Goal: Browse casually: Explore the website without a specific task or goal

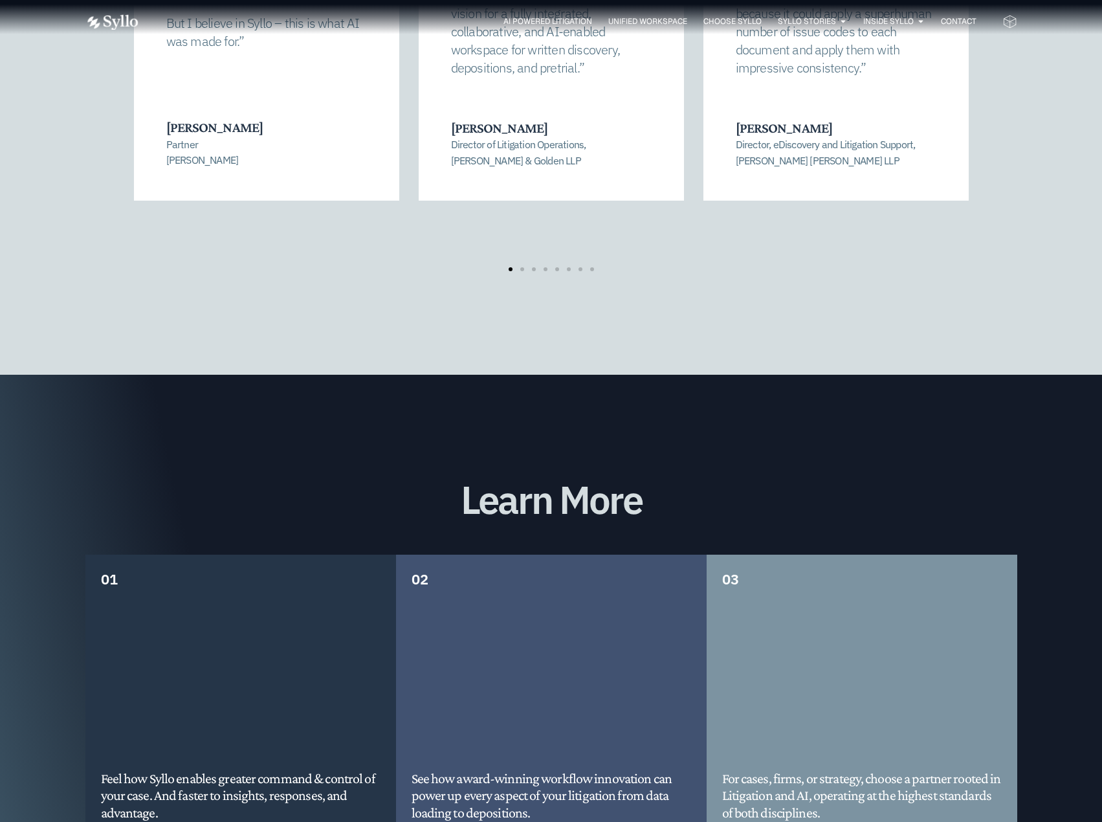
scroll to position [2784, 0]
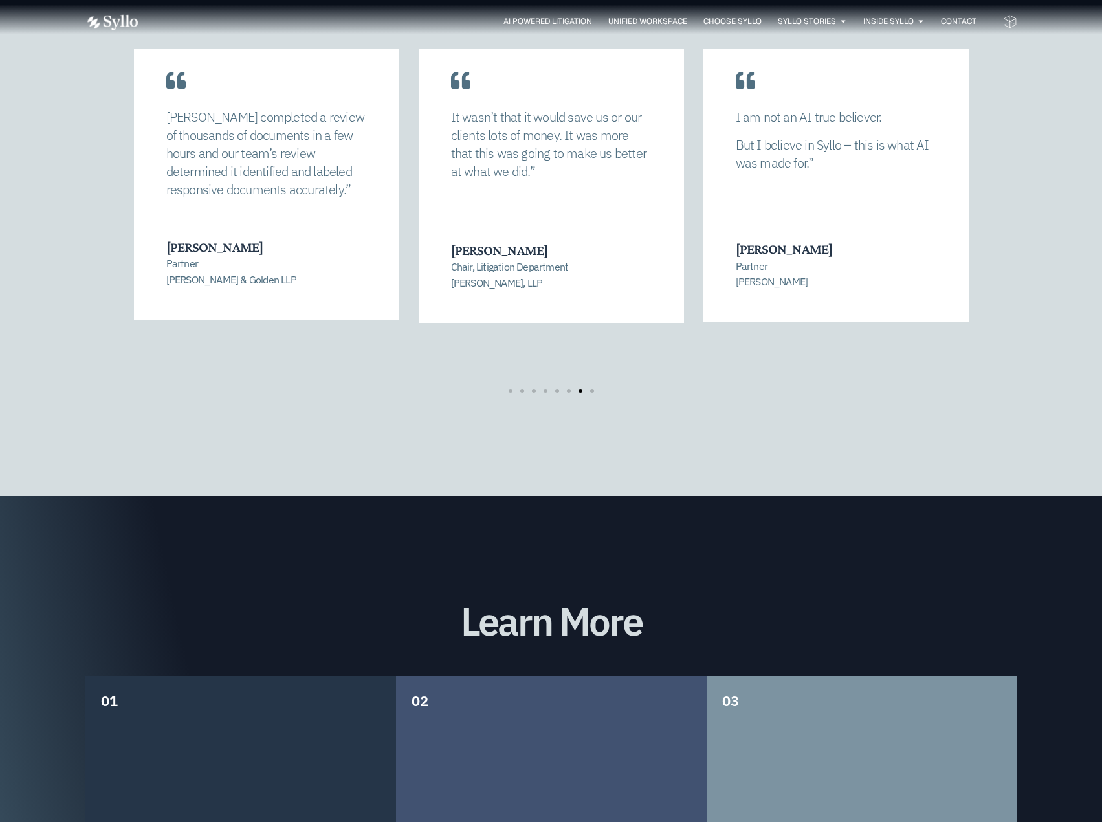
click at [68, 321] on div "Transformative for Litigators [PERSON_NAME] allowed us to completely recalibrat…" at bounding box center [551, 174] width 1102 height 646
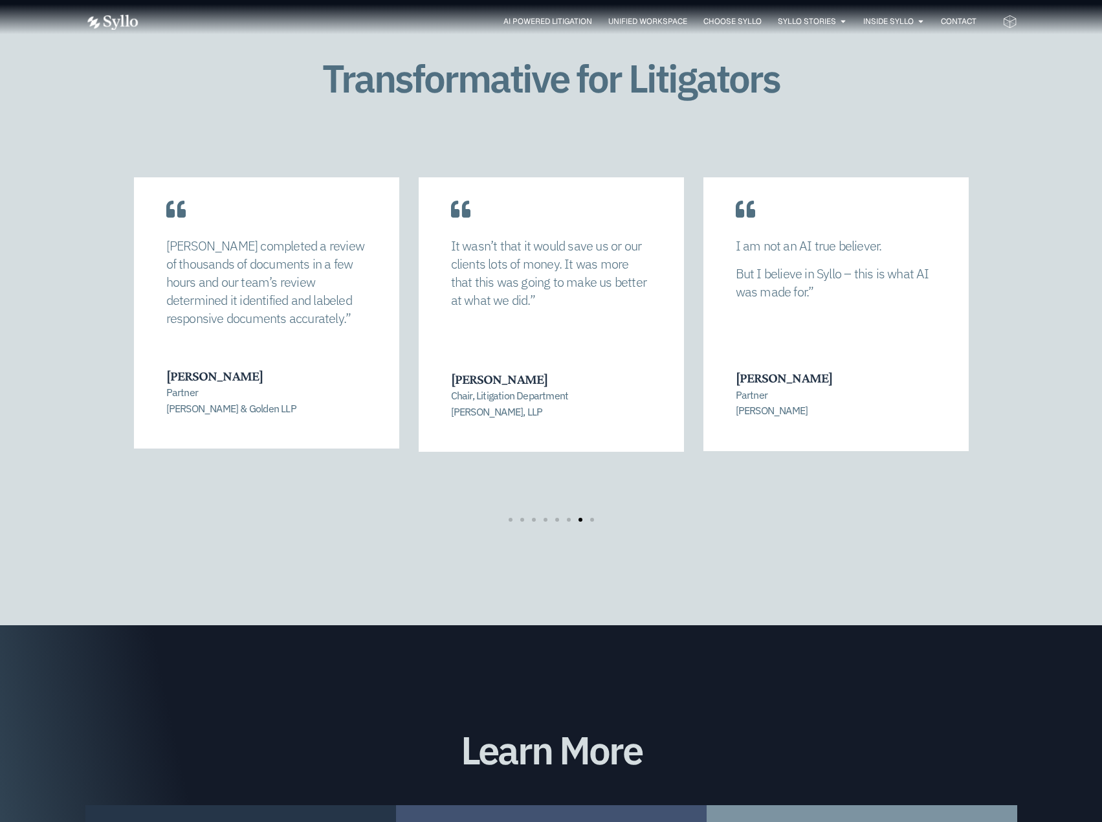
scroll to position [2654, 0]
click at [511, 518] on span "Go to slide 1" at bounding box center [510, 520] width 4 height 4
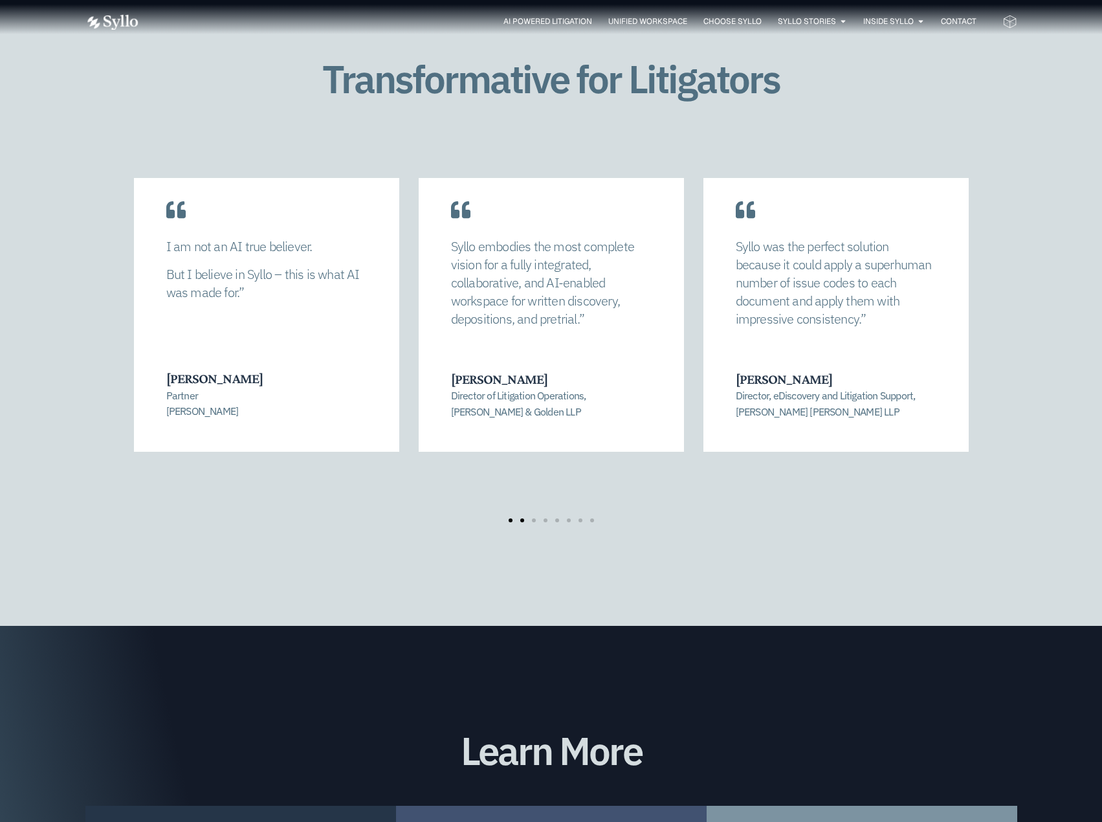
click at [523, 518] on span "Go to slide 2" at bounding box center [522, 520] width 4 height 4
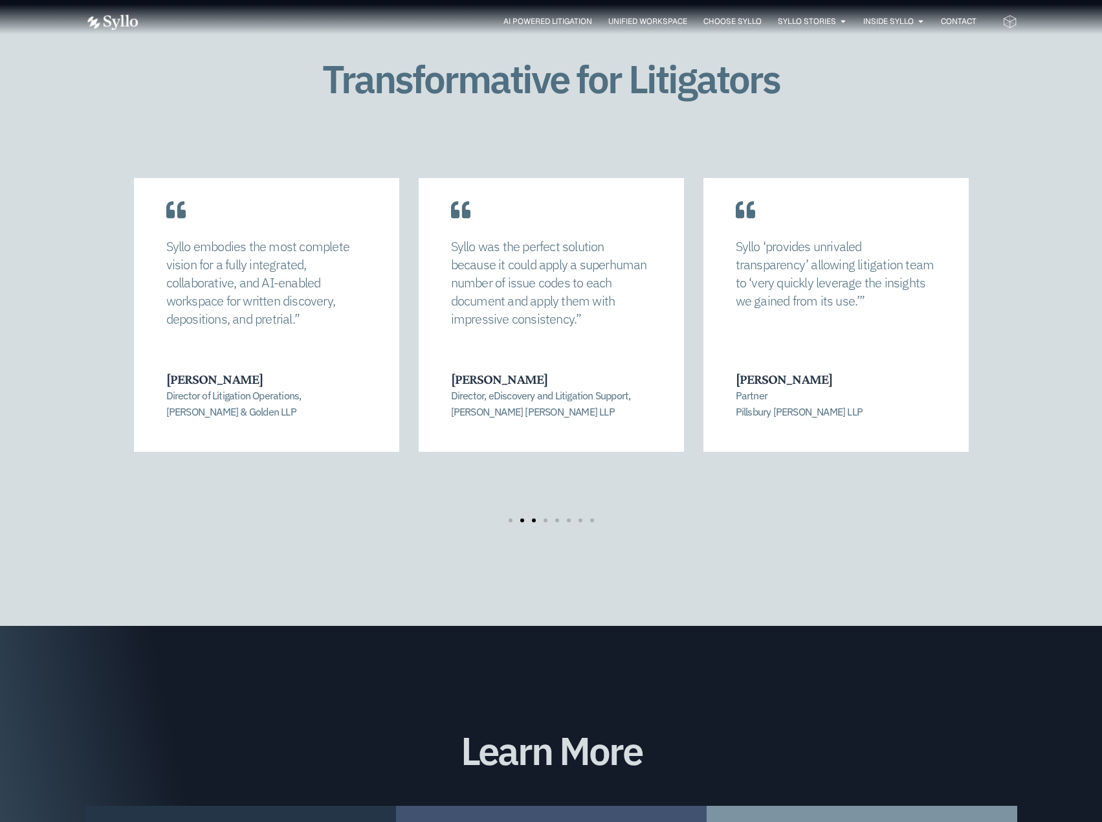
click at [535, 518] on span "Go to slide 3" at bounding box center [534, 520] width 4 height 4
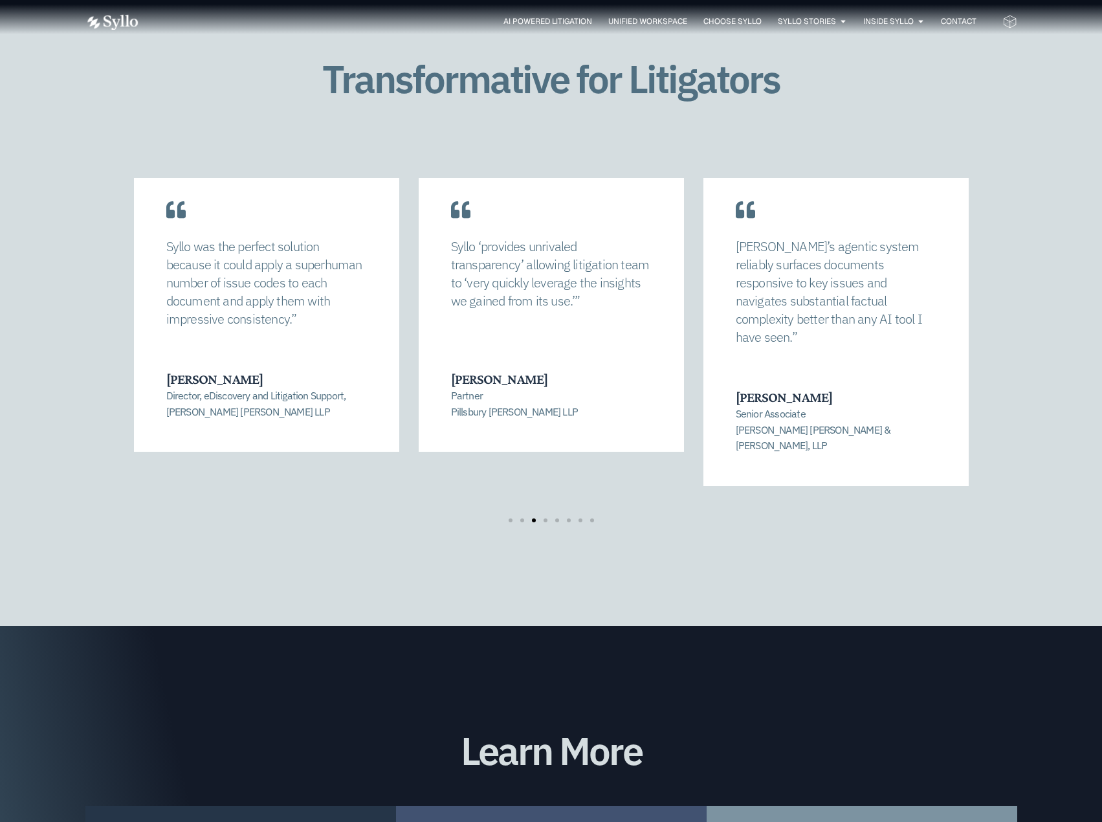
click at [547, 518] on div at bounding box center [551, 520] width 93 height 4
click at [545, 518] on span "Go to slide 4" at bounding box center [545, 520] width 4 height 4
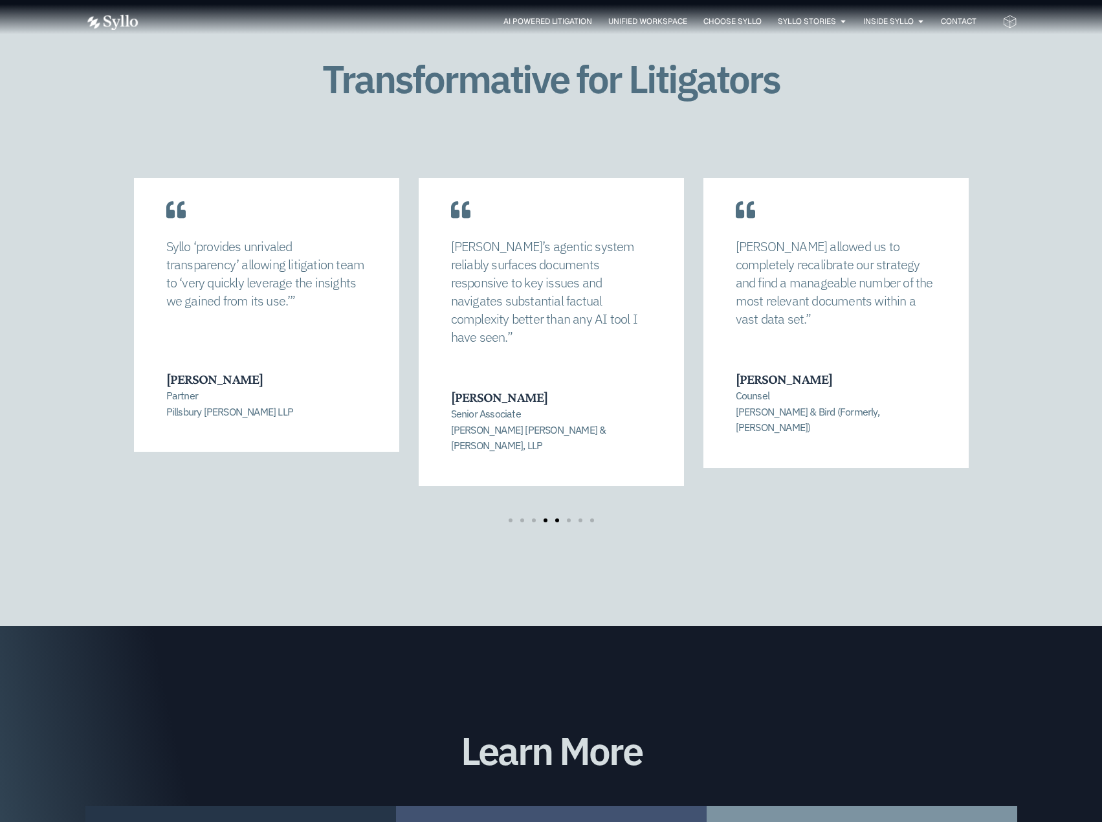
click at [558, 518] on span "Go to slide 5" at bounding box center [557, 520] width 4 height 4
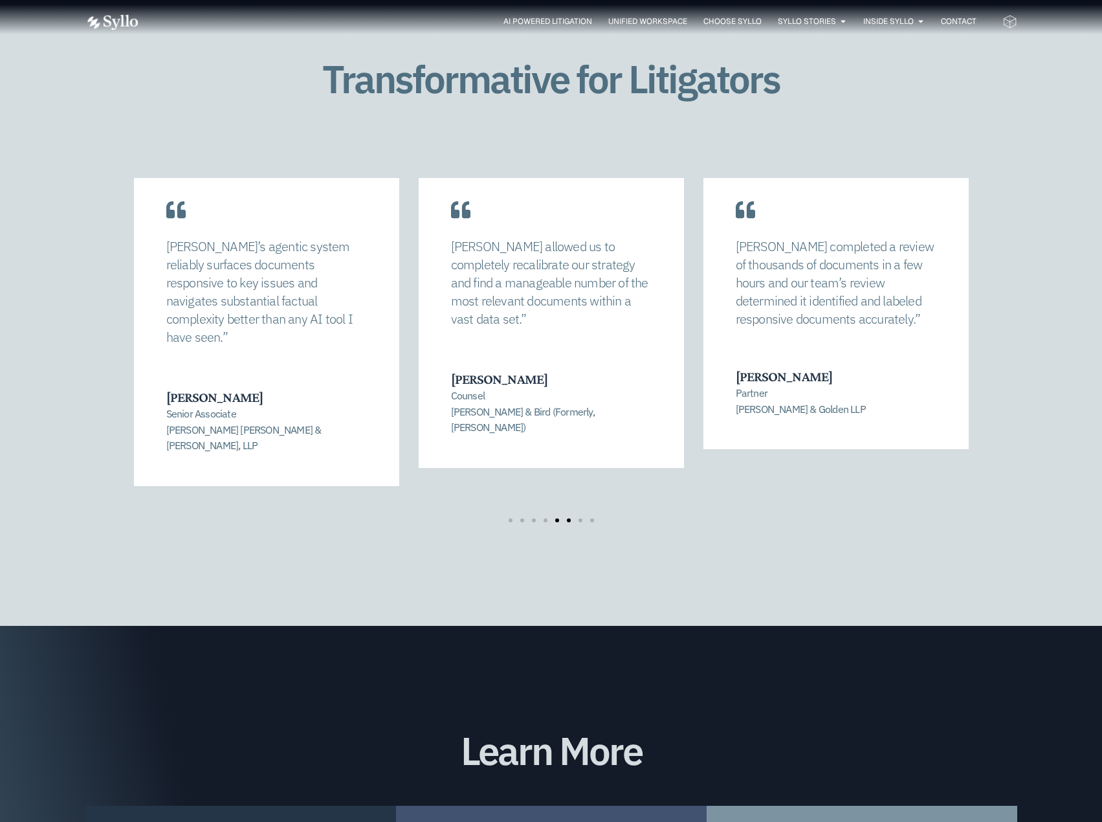
click at [567, 518] on span "Go to slide 6" at bounding box center [569, 520] width 4 height 4
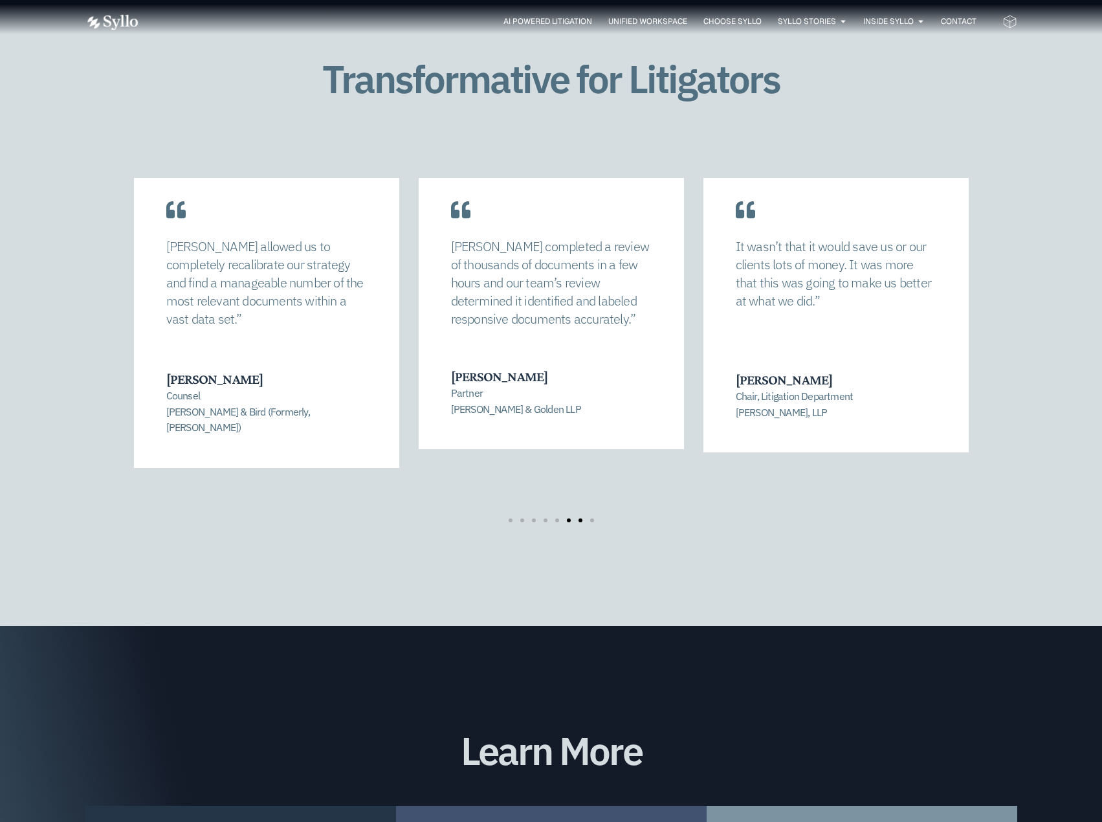
click at [582, 518] on span "Go to slide 7" at bounding box center [580, 520] width 4 height 4
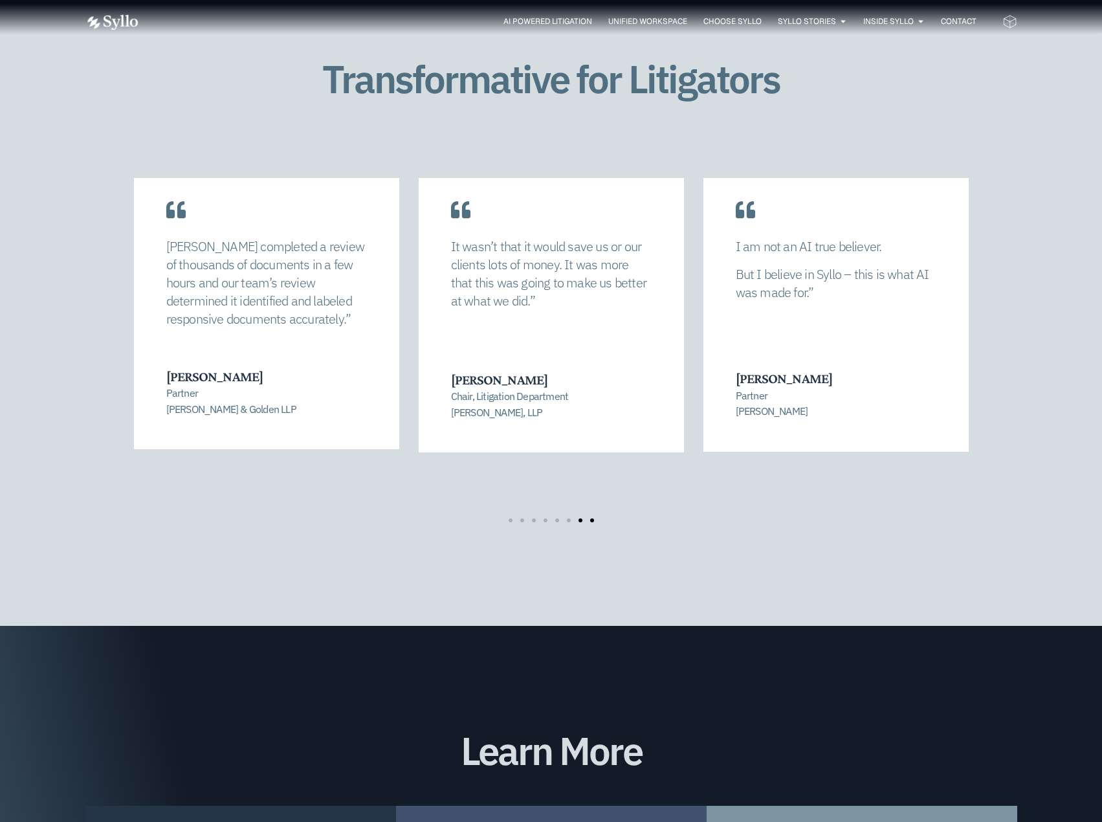
click at [593, 518] on span "Go to slide 8" at bounding box center [592, 520] width 4 height 4
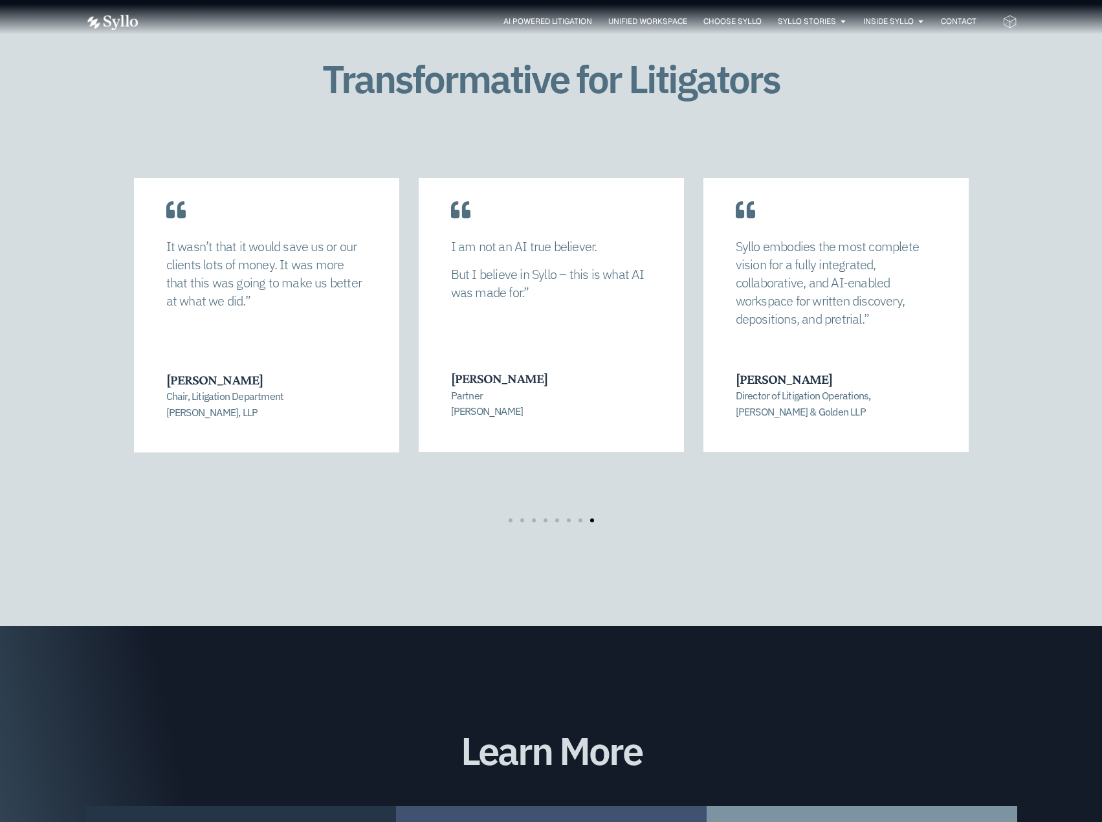
click at [514, 518] on div at bounding box center [551, 520] width 93 height 4
click at [512, 518] on span "Go to slide 1" at bounding box center [510, 520] width 4 height 4
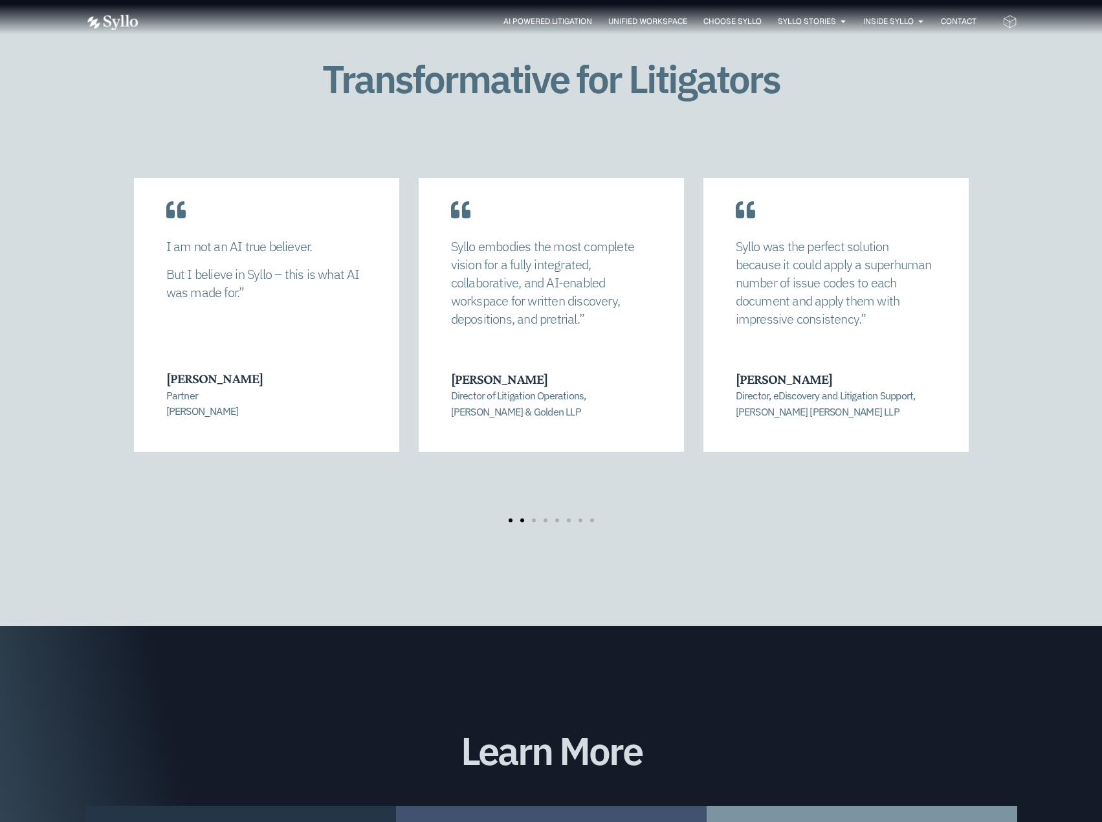
click at [523, 518] on span "Go to slide 2" at bounding box center [522, 520] width 4 height 4
